Goal: Information Seeking & Learning: Find specific fact

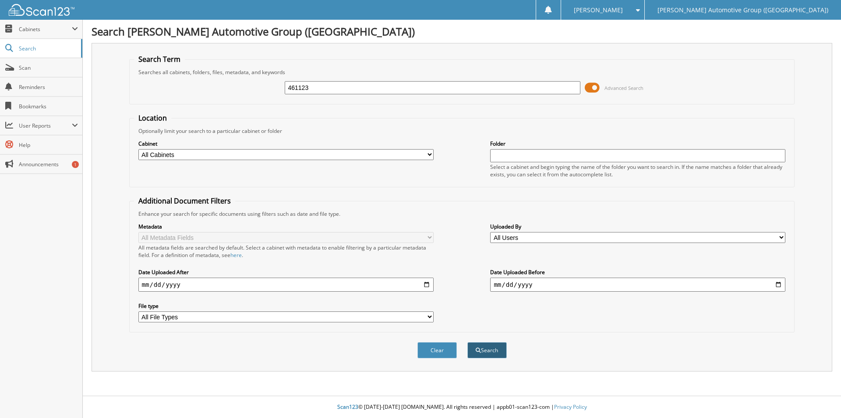
type input "461123"
click at [499, 350] on button "Search" at bounding box center [486, 350] width 39 height 16
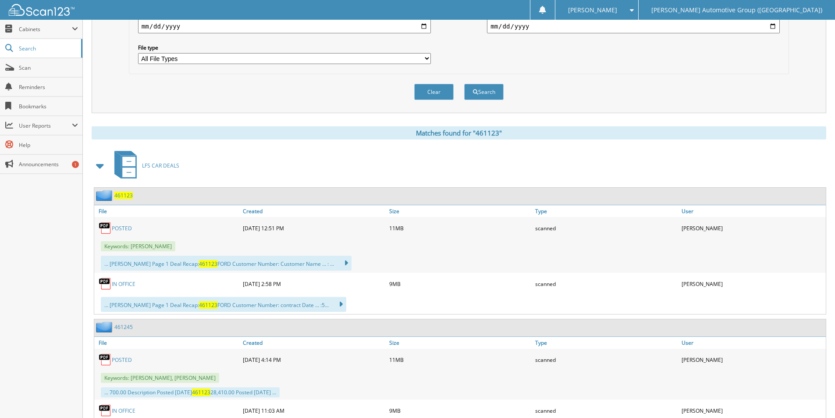
scroll to position [303, 0]
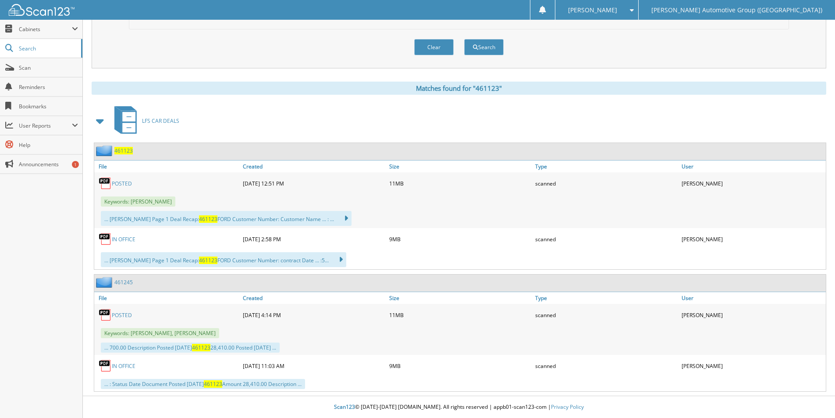
click at [126, 151] on span "461123" at bounding box center [123, 150] width 18 height 7
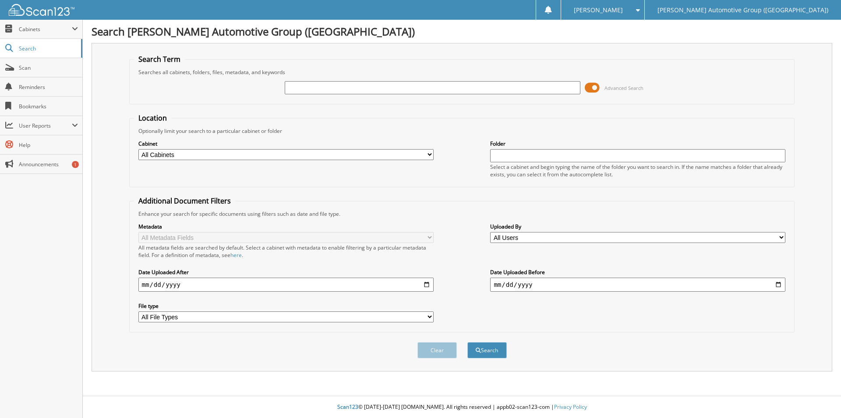
click at [352, 88] on input "text" at bounding box center [432, 87] width 295 height 13
type input "SGC26382"
click at [467, 342] on button "Search" at bounding box center [486, 350] width 39 height 16
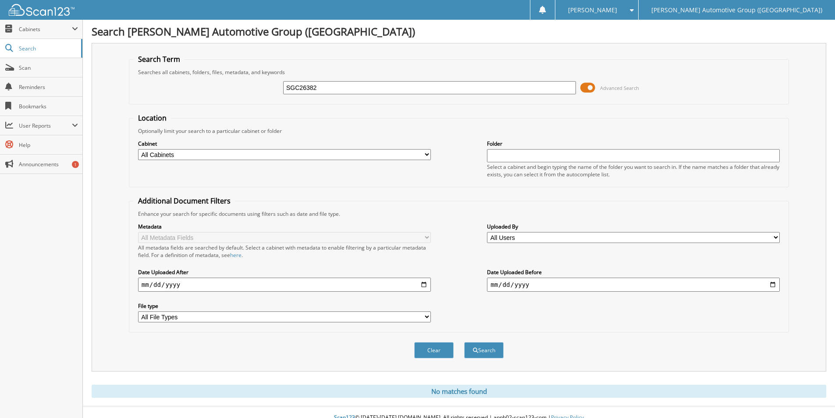
drag, startPoint x: 329, startPoint y: 86, endPoint x: 94, endPoint y: 96, distance: 235.0
click at [95, 96] on div "Search Term Searches all cabinets, folders, files, metadata, and keywords SGC26…" at bounding box center [459, 207] width 734 height 328
type input "SGC36382"
click at [464, 342] on button "Search" at bounding box center [483, 350] width 39 height 16
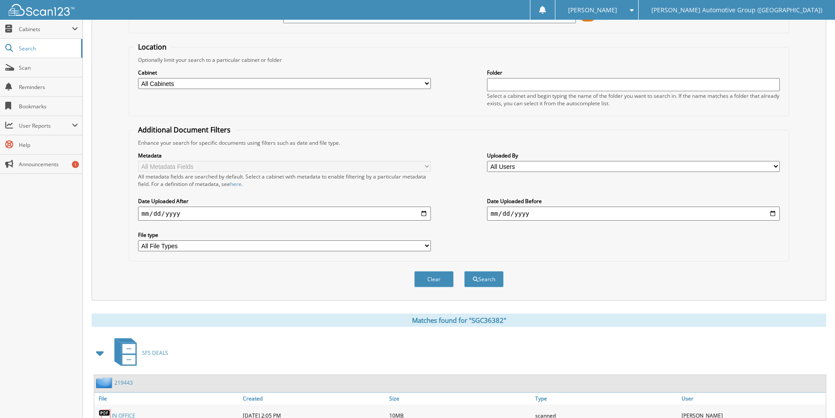
scroll to position [140, 0]
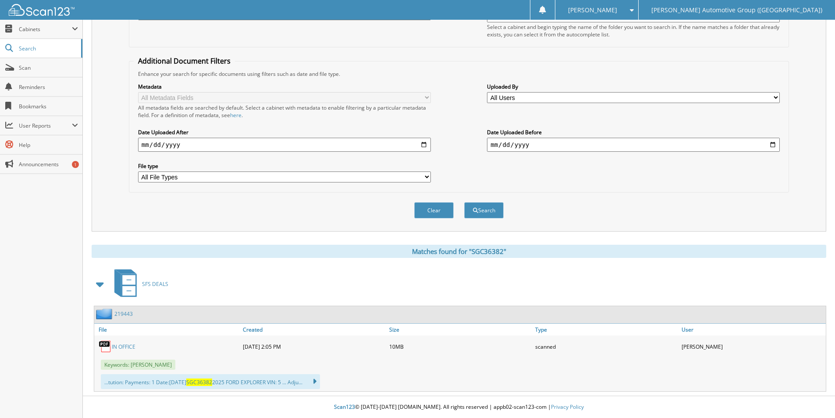
click at [130, 311] on link "219443" at bounding box center [123, 313] width 18 height 7
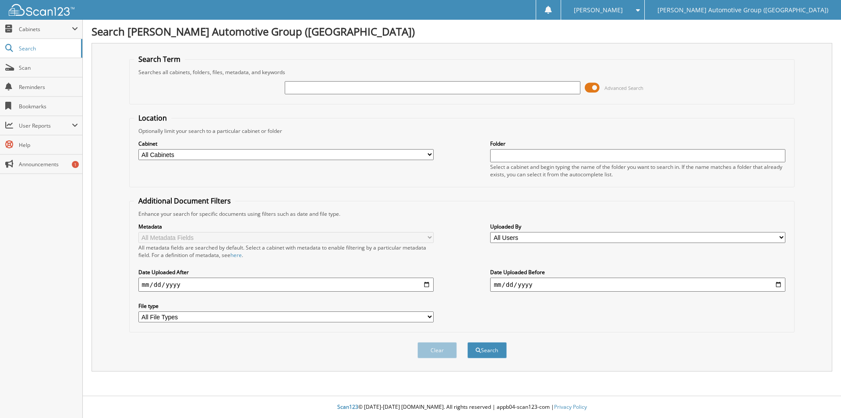
drag, startPoint x: 0, startPoint y: 0, endPoint x: 385, endPoint y: 84, distance: 393.7
click at [385, 84] on input "text" at bounding box center [432, 87] width 295 height 13
type input "460460"
click at [467, 342] on button "Search" at bounding box center [486, 350] width 39 height 16
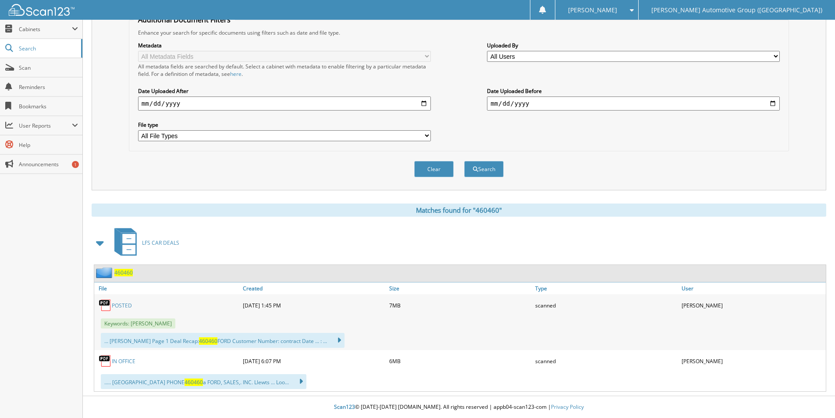
scroll to position [181, 0]
click at [122, 272] on span "460460" at bounding box center [123, 272] width 18 height 7
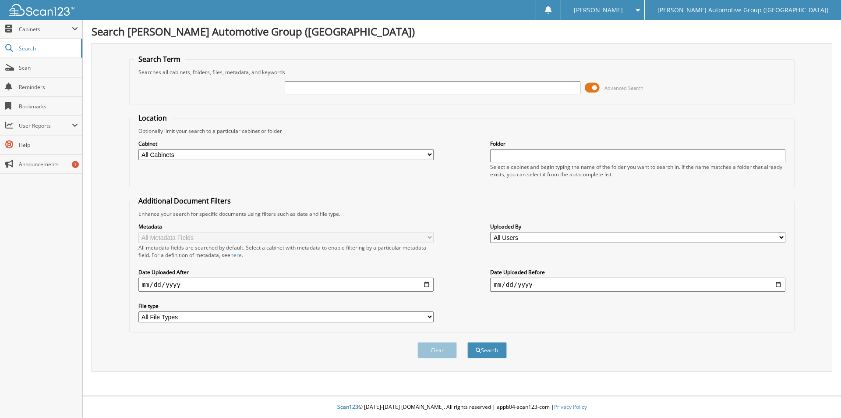
type input "J"
type input "JX721882"
click at [467, 342] on button "Search" at bounding box center [486, 350] width 39 height 16
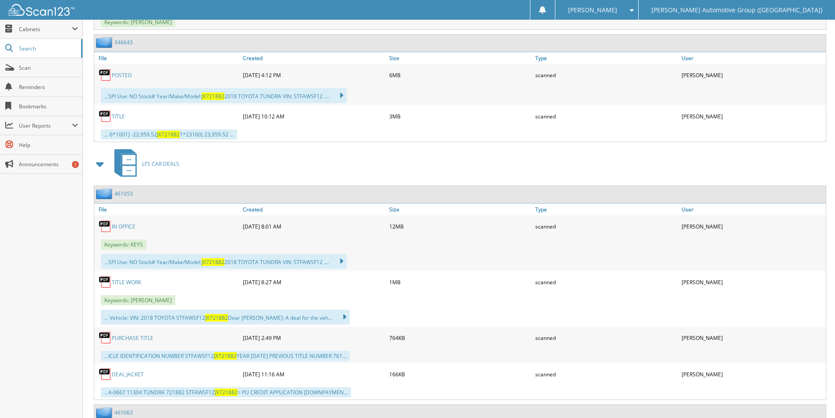
scroll to position [438, 0]
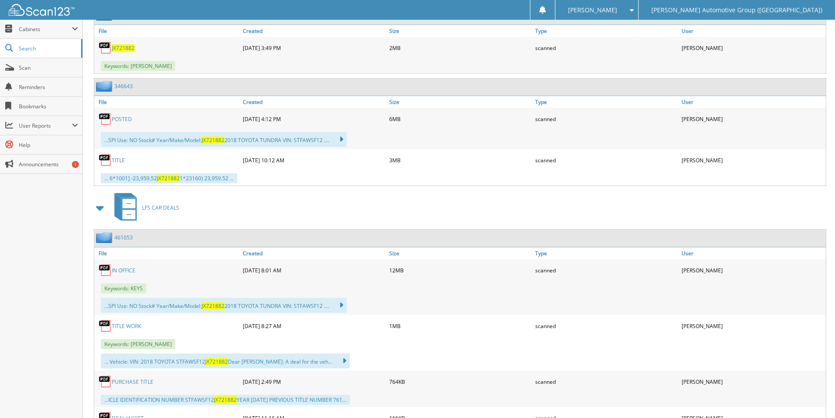
drag, startPoint x: 127, startPoint y: 234, endPoint x: 124, endPoint y: 238, distance: 5.9
click at [127, 234] on link "461053" at bounding box center [123, 237] width 18 height 7
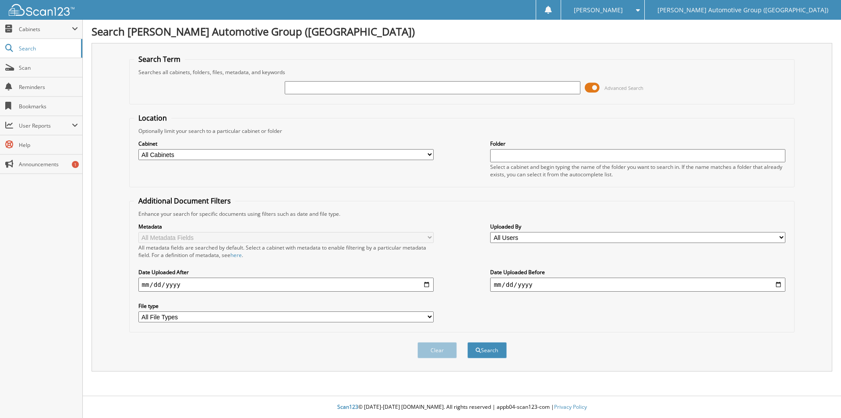
click at [325, 88] on input "text" at bounding box center [432, 87] width 295 height 13
type input "GN753566"
click at [467, 342] on button "Search" at bounding box center [486, 350] width 39 height 16
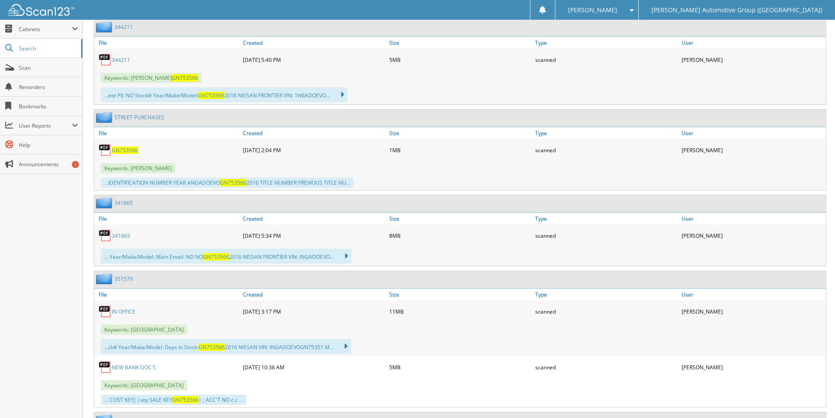
scroll to position [382, 0]
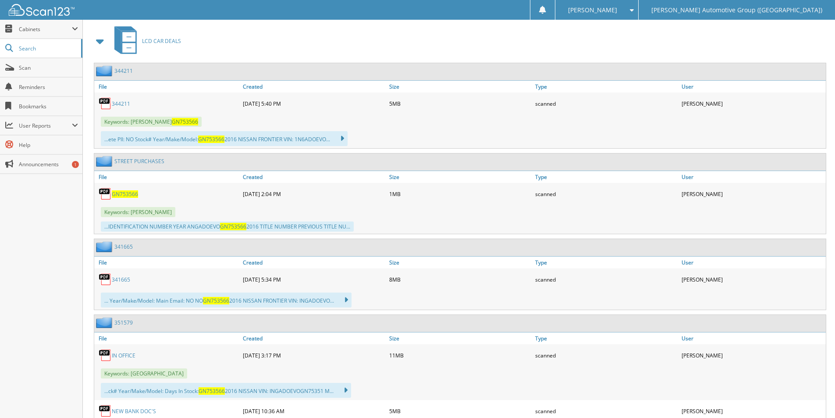
click at [117, 193] on span "GN753566" at bounding box center [125, 193] width 26 height 7
click at [128, 194] on span "GN753566" at bounding box center [125, 193] width 26 height 7
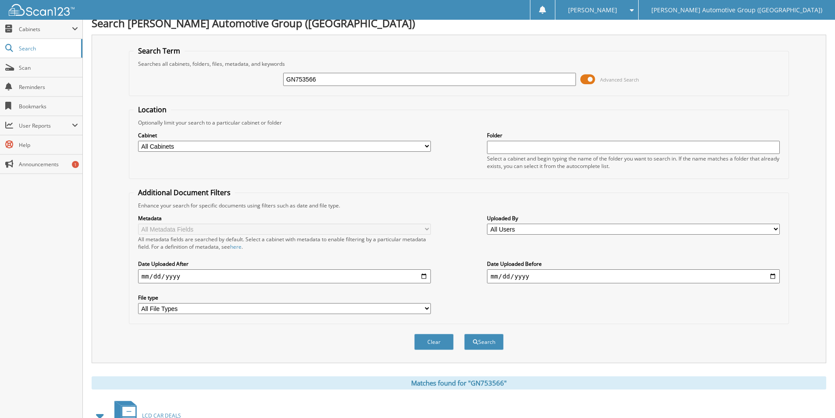
scroll to position [0, 0]
